Goal: Task Accomplishment & Management: Manage account settings

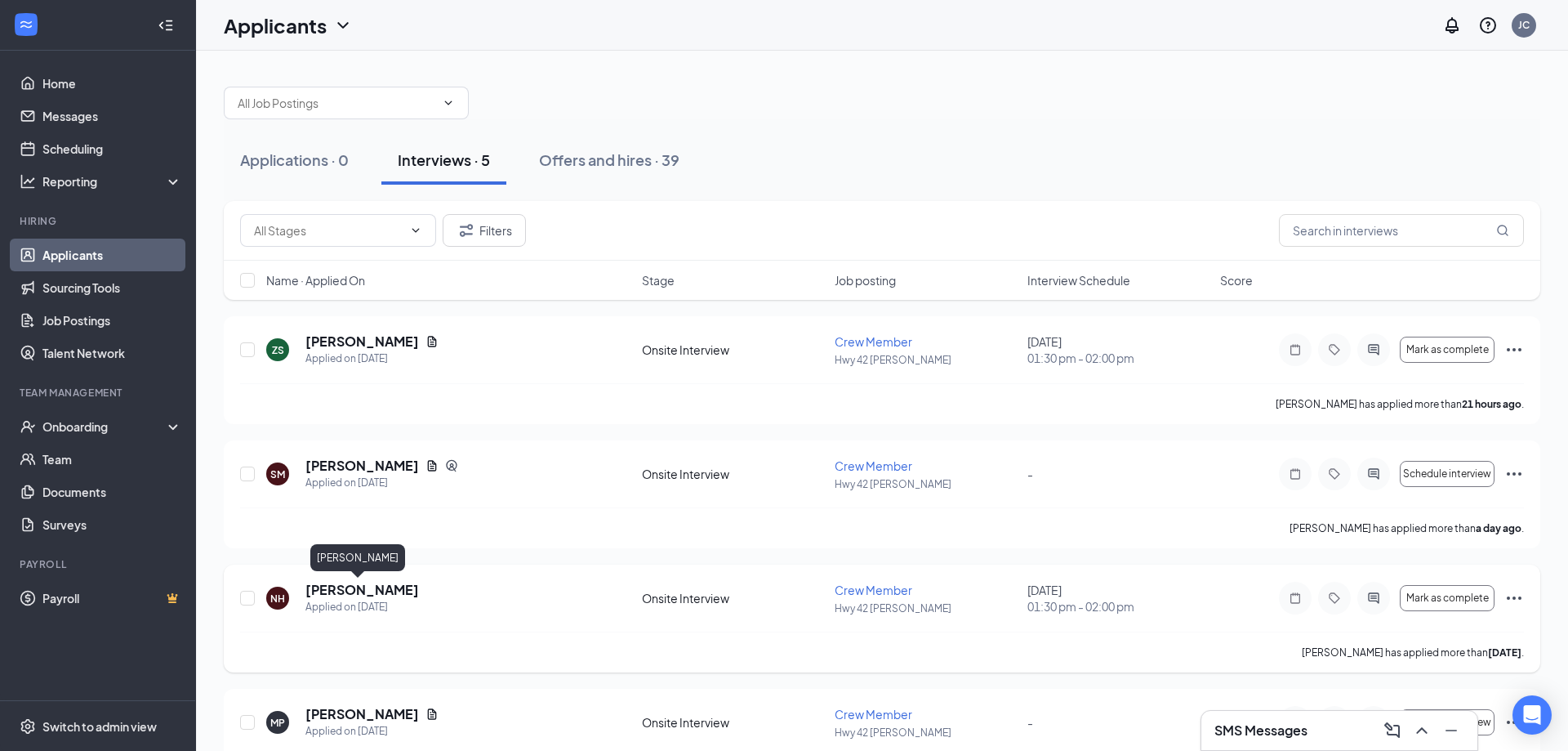
click at [351, 586] on h5 "[PERSON_NAME]" at bounding box center [361, 589] width 113 height 18
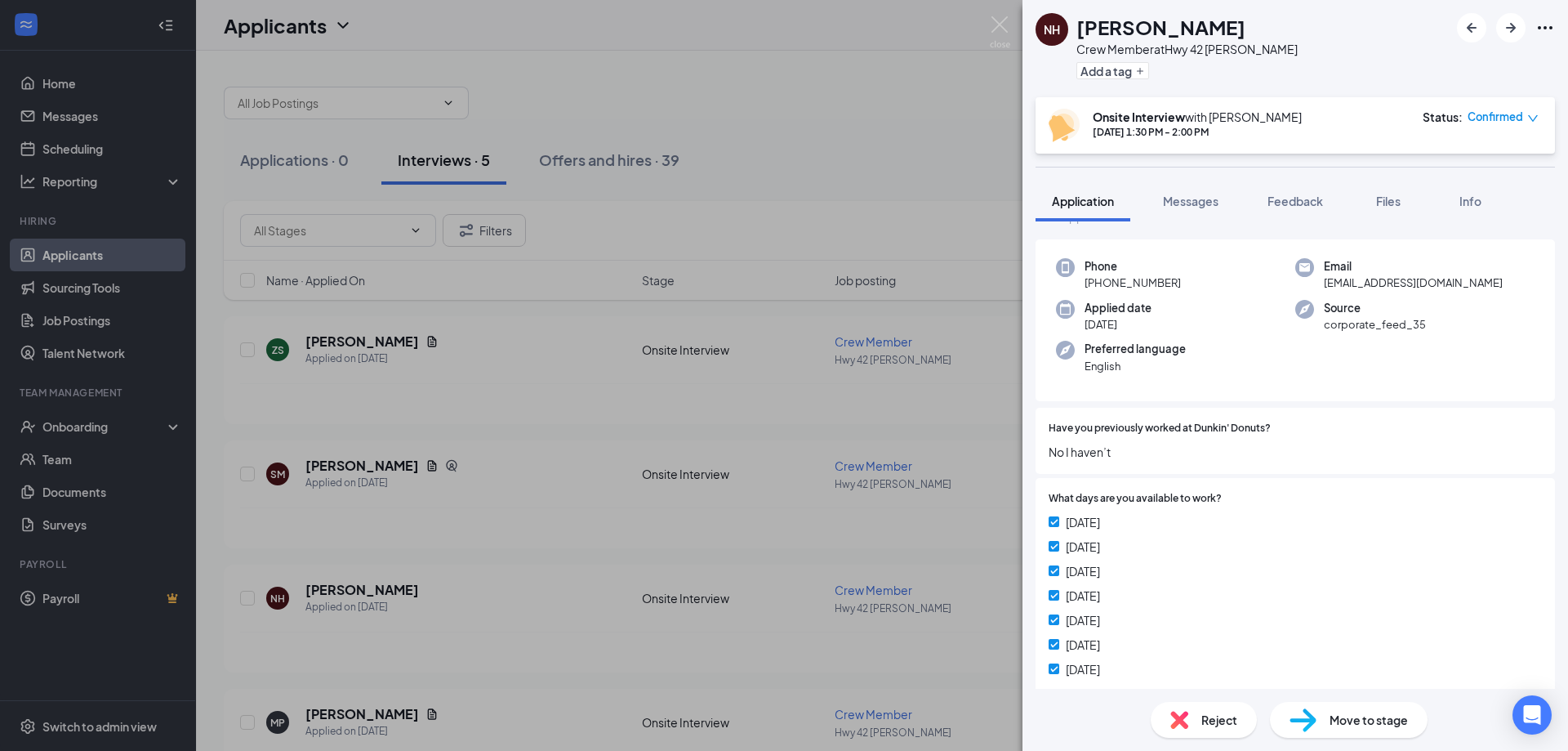
scroll to position [88, 0]
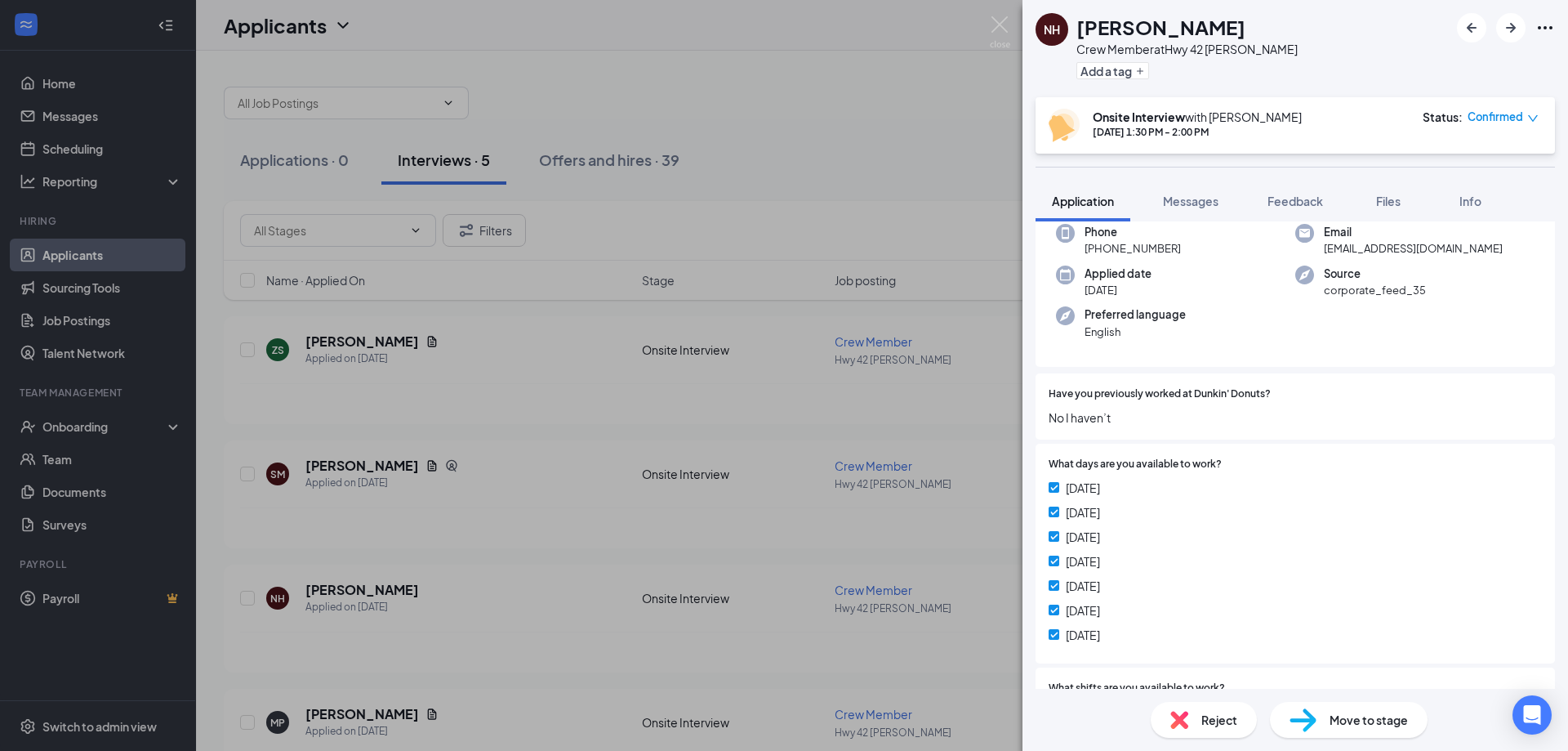
click at [1334, 376] on div "Have you previously worked at Dunkin' Donuts? No I haven’t" at bounding box center [1295, 407] width 520 height 67
click at [1457, 68] on link "View full application" at bounding box center [1457, 65] width 177 height 16
click at [964, 104] on div "NH [PERSON_NAME] Crew Member at Hwy 42 [PERSON_NAME] Add a tag Onsite Interview…" at bounding box center [784, 376] width 1568 height 751
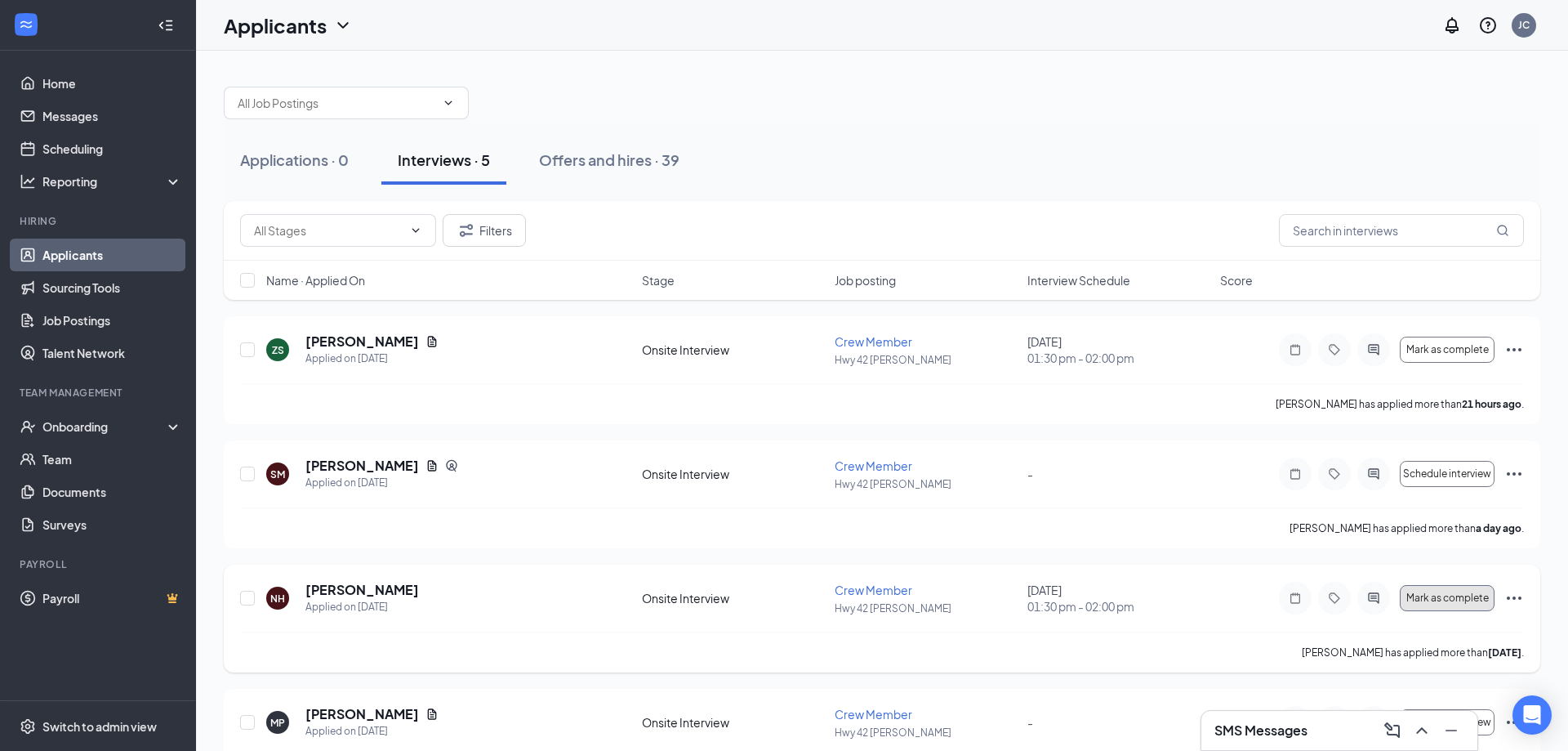
click at [1466, 600] on span "Mark as complete" at bounding box center [1447, 598] width 83 height 11
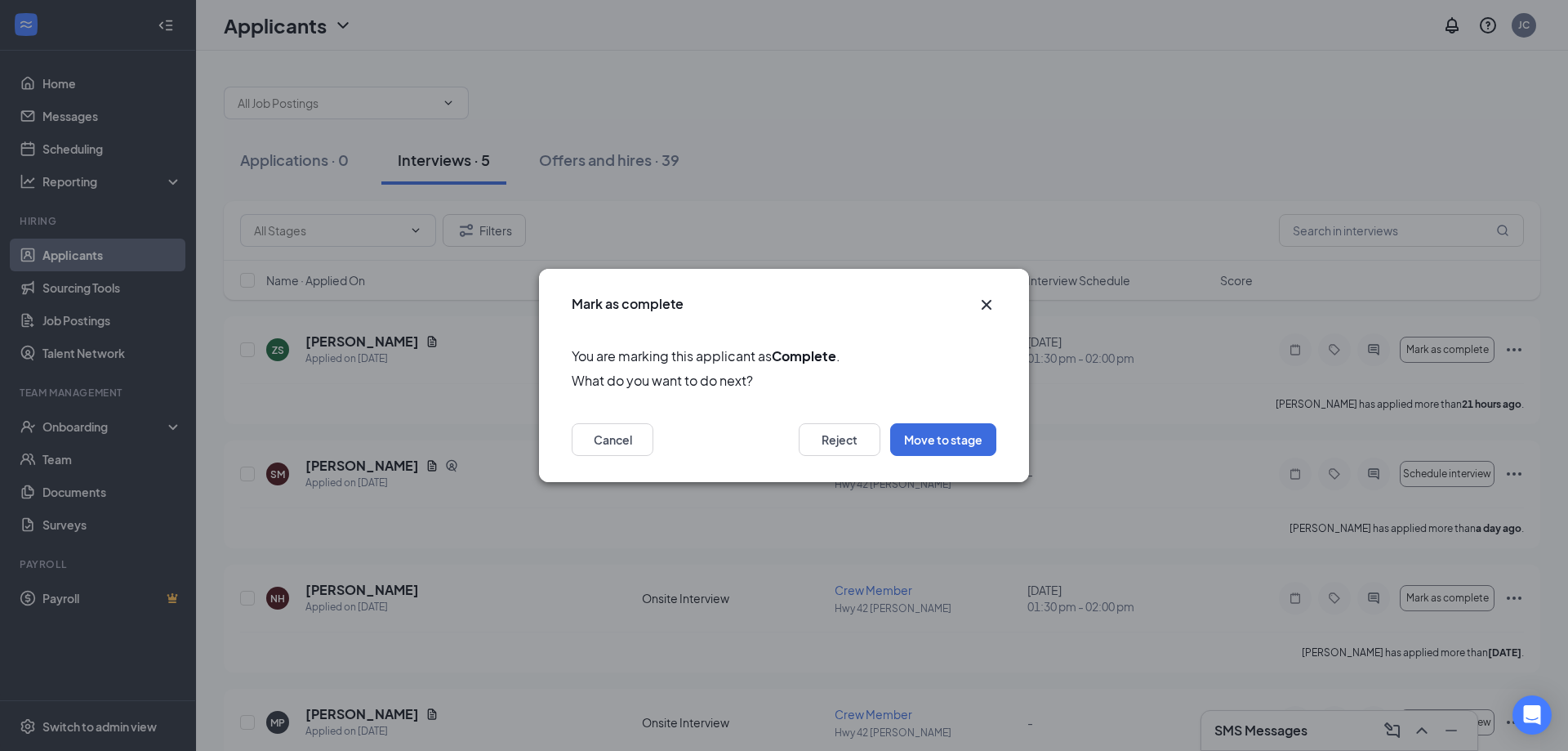
click at [990, 309] on icon "Cross" at bounding box center [986, 304] width 10 height 10
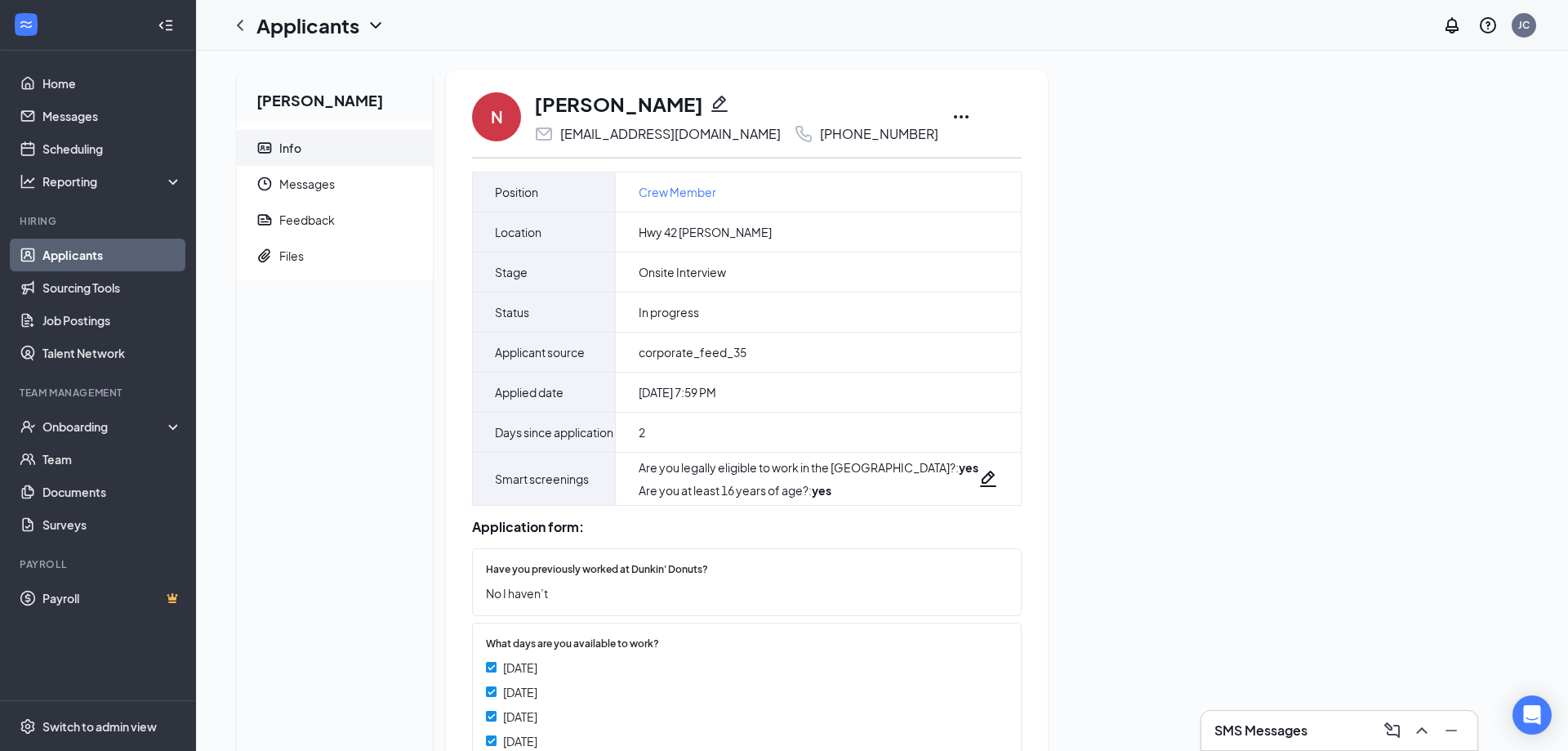
click at [954, 116] on icon "Ellipses" at bounding box center [961, 116] width 14 height 3
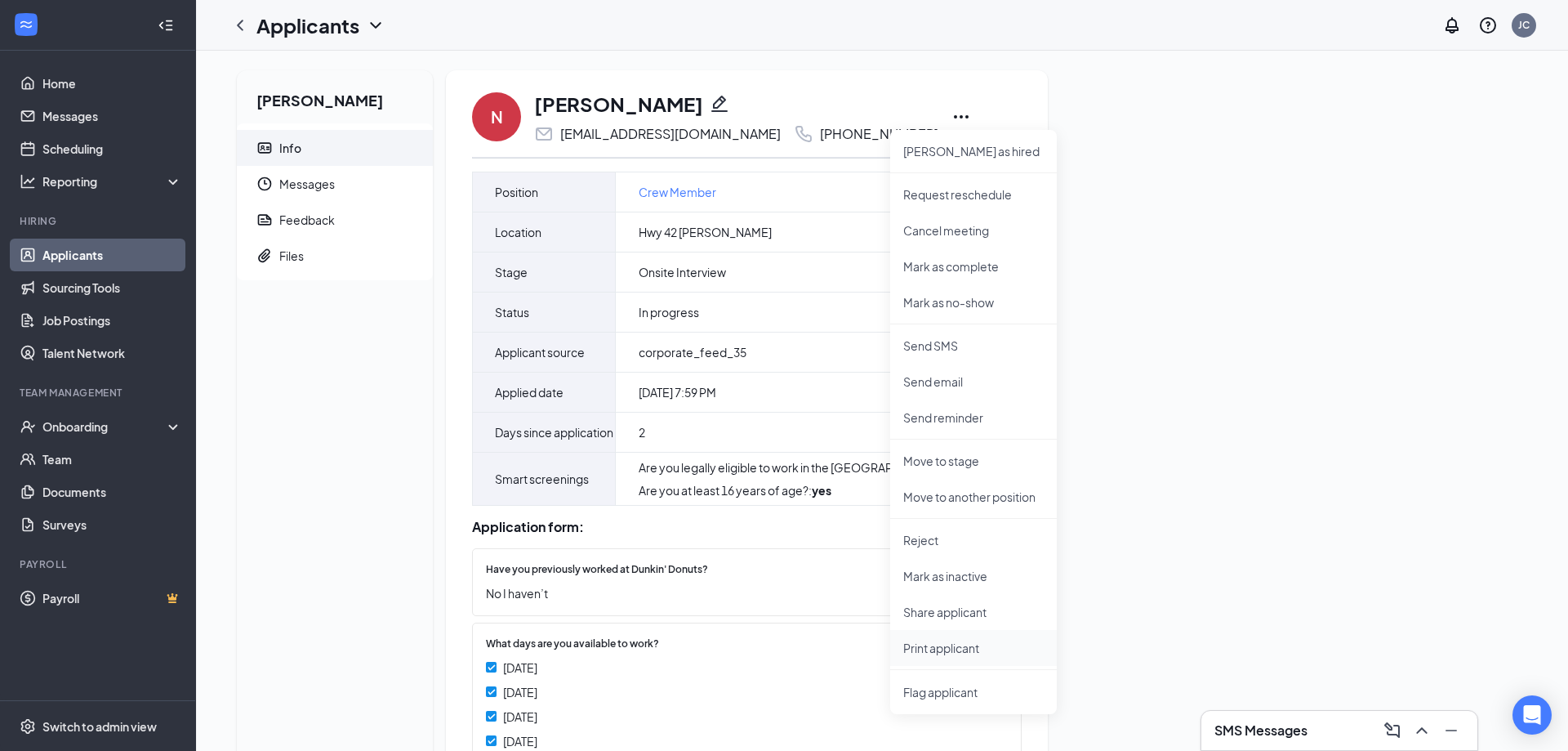
click at [951, 646] on p "Print applicant" at bounding box center [973, 647] width 141 height 16
